Goal: Obtain resource: Obtain resource

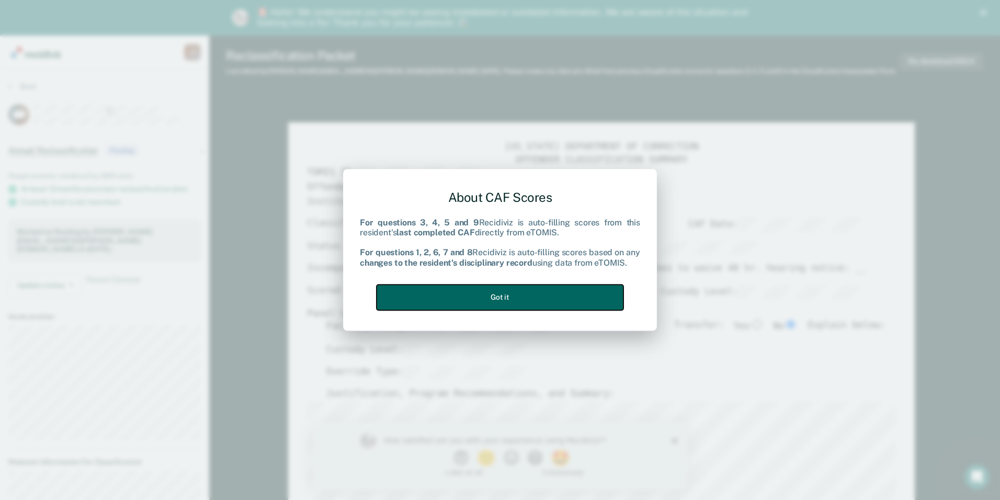
click at [437, 295] on button "Got it" at bounding box center [500, 298] width 247 height 26
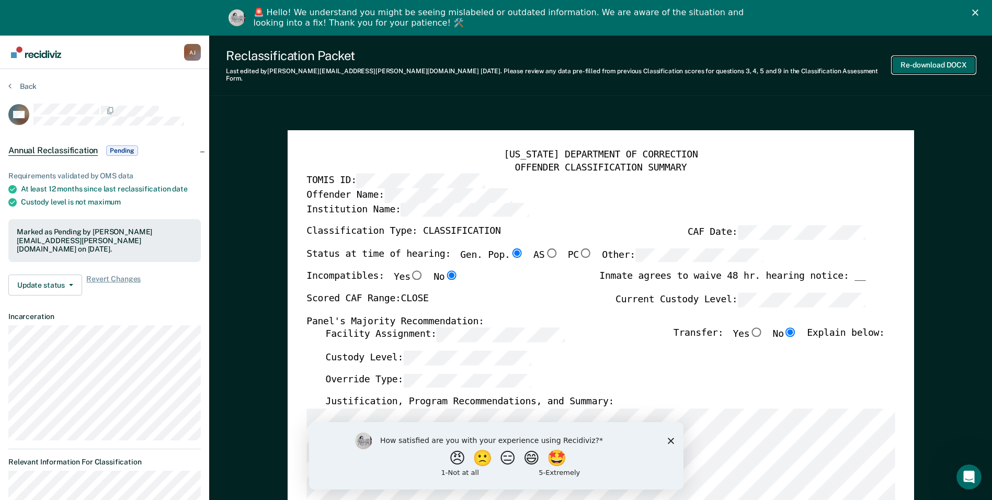
click at [937, 64] on button "Re-download DOCX" at bounding box center [933, 64] width 83 height 17
click at [15, 82] on button "Back" at bounding box center [22, 86] width 28 height 9
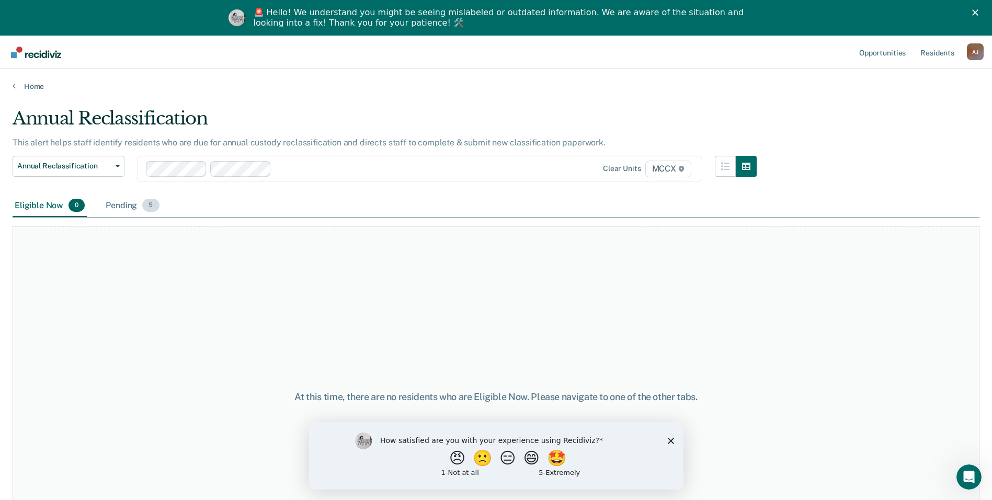
click at [133, 202] on div "Pending 5" at bounding box center [133, 206] width 58 height 23
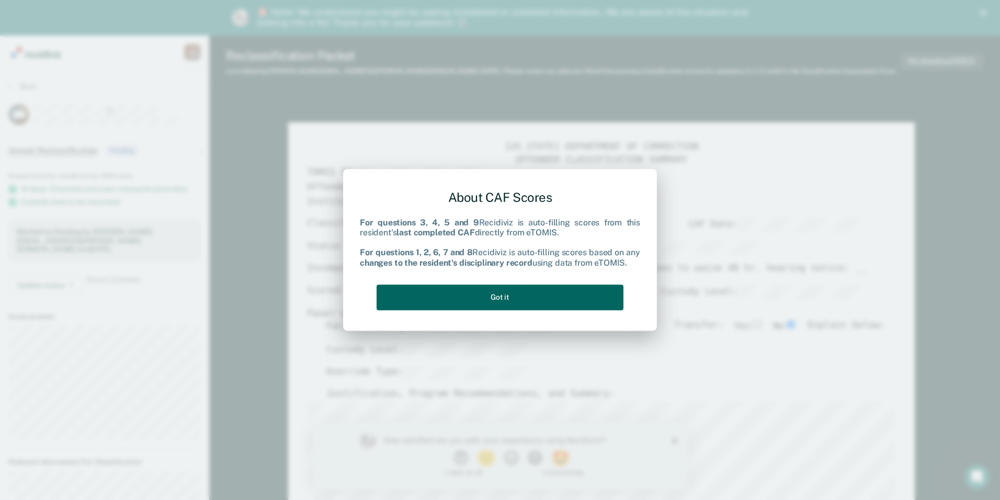
type textarea "x"
click at [508, 286] on button "Got it" at bounding box center [500, 298] width 247 height 26
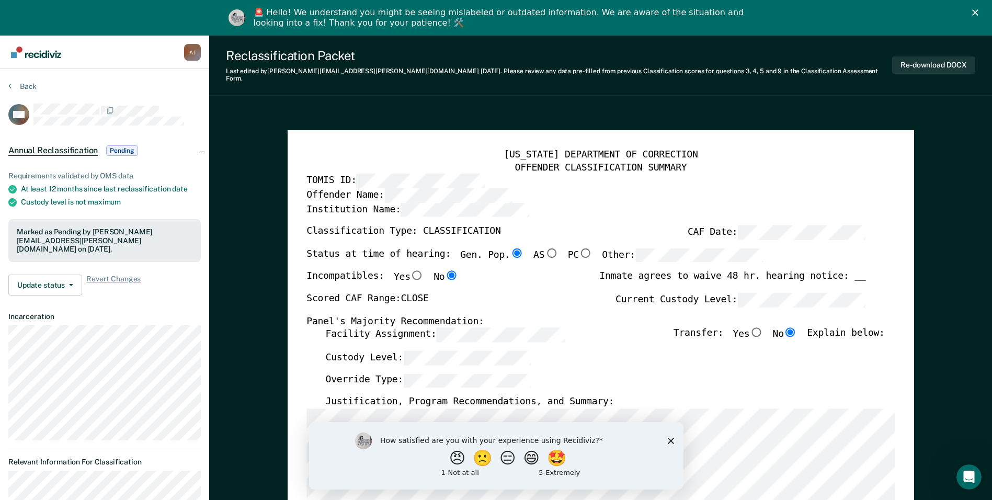
drag, startPoint x: 377, startPoint y: 159, endPoint x: 798, endPoint y: 92, distance: 426.9
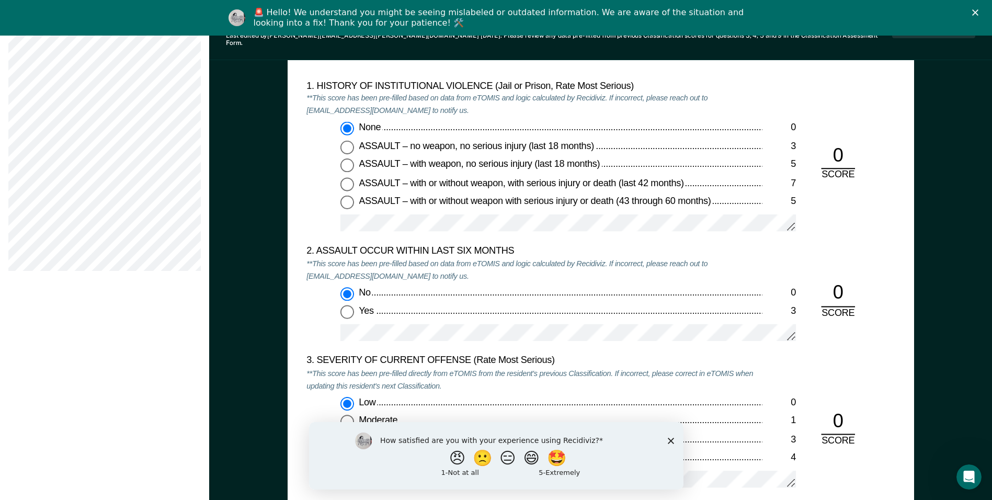
scroll to position [1360, 0]
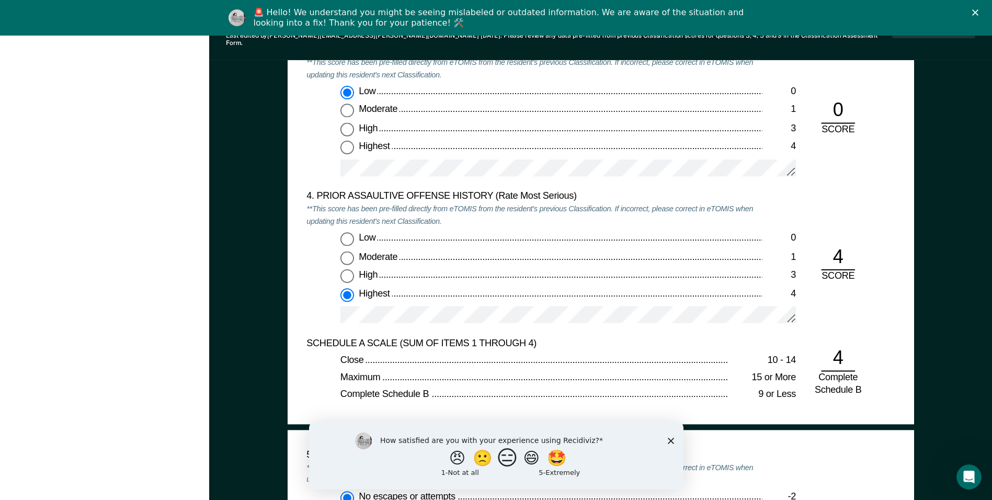
click at [501, 463] on button "😑" at bounding box center [508, 457] width 25 height 21
click at [670, 439] on polygon "Close survey" at bounding box center [670, 440] width 6 height 6
